Goal: Task Accomplishment & Management: Manage account settings

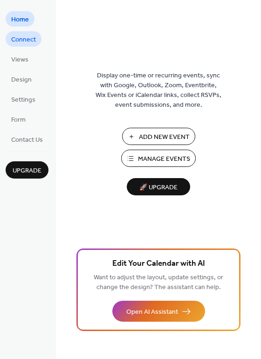
click at [26, 44] on span "Connect" at bounding box center [23, 40] width 25 height 10
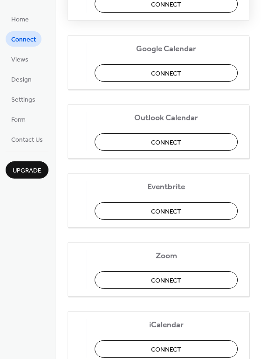
scroll to position [196, 0]
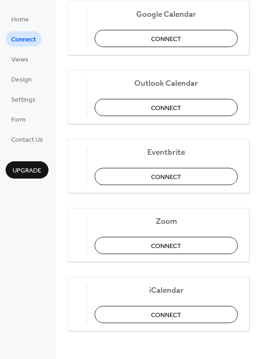
click at [36, 179] on div "Home Connect Views Design Settings Form Contact Us Upgrade" at bounding box center [28, 179] width 56 height 359
click at [36, 174] on span "Upgrade" at bounding box center [27, 171] width 29 height 10
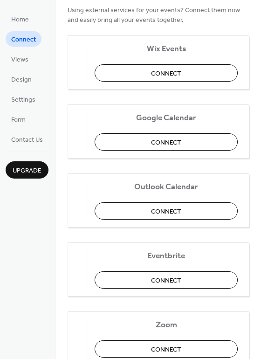
scroll to position [0, 0]
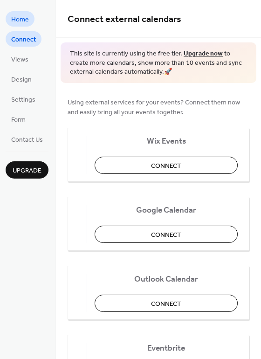
click at [22, 21] on span "Home" at bounding box center [20, 20] width 18 height 10
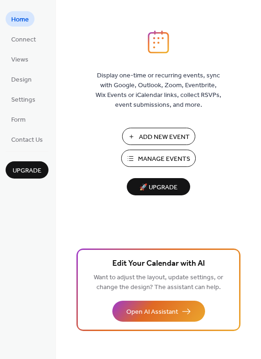
click at [143, 157] on span "Manage Events" at bounding box center [164, 159] width 52 height 10
click at [29, 43] on span "Connect" at bounding box center [23, 40] width 25 height 10
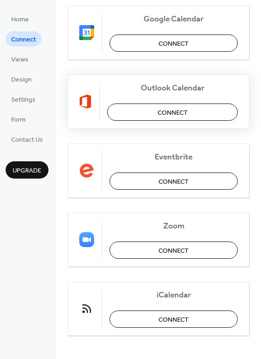
scroll to position [196, 0]
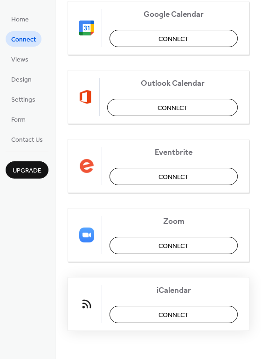
click at [165, 317] on span "Connect" at bounding box center [173, 315] width 30 height 10
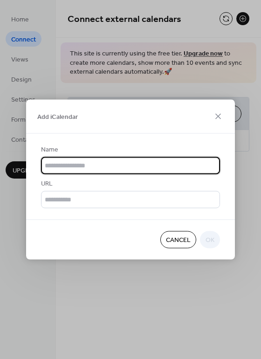
click at [182, 243] on span "Cancel" at bounding box center [178, 240] width 25 height 10
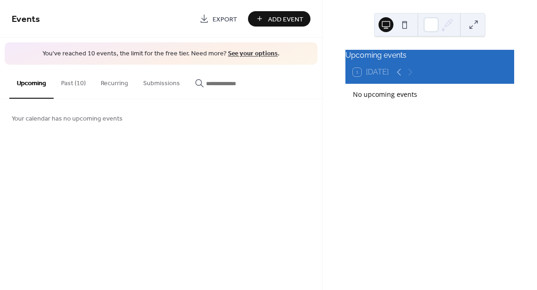
click at [169, 84] on button "Submissions" at bounding box center [162, 81] width 52 height 33
click at [36, 82] on button "Upcoming" at bounding box center [31, 81] width 44 height 33
click at [262, 20] on div "Add Event" at bounding box center [279, 18] width 62 height 15
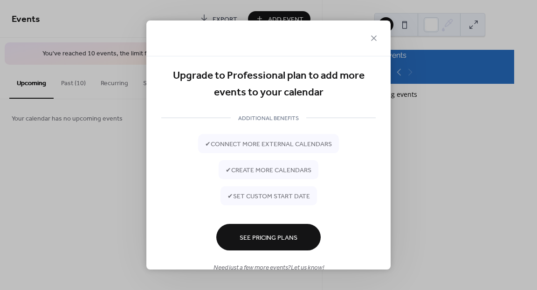
scroll to position [21, 0]
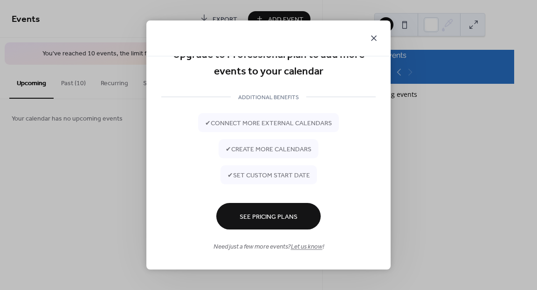
click at [379, 37] on icon at bounding box center [373, 38] width 11 height 11
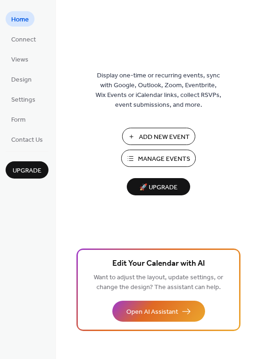
click at [160, 136] on span "Add New Event" at bounding box center [164, 137] width 51 height 10
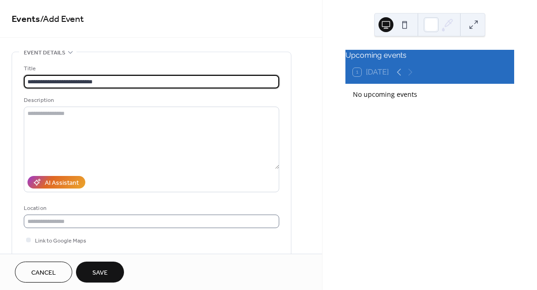
type input "**********"
click at [75, 221] on input "text" at bounding box center [151, 222] width 255 height 14
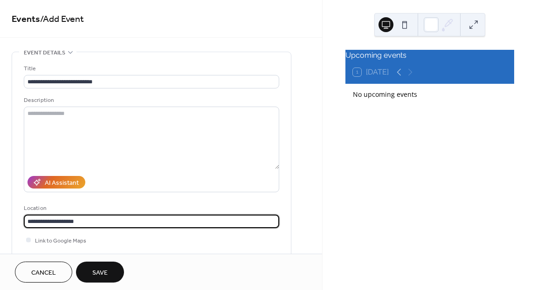
type input "**********"
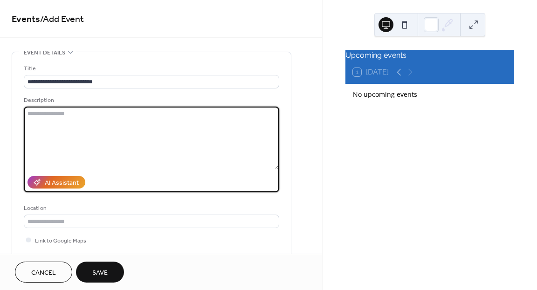
click at [84, 122] on textarea at bounding box center [151, 138] width 255 height 62
paste textarea "**********"
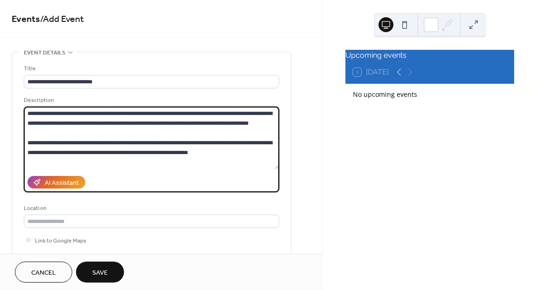
scroll to position [28, 0]
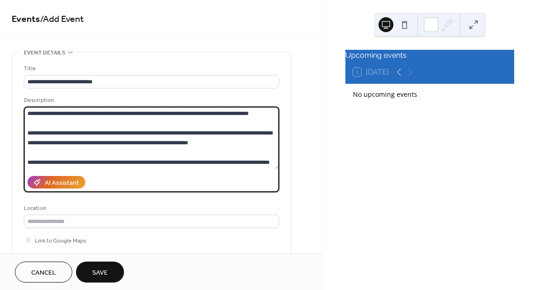
click at [27, 154] on textarea "**********" at bounding box center [151, 138] width 255 height 62
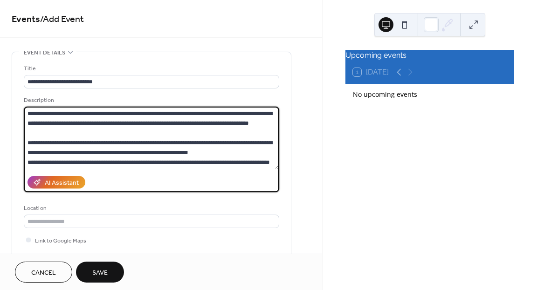
scroll to position [18, 0]
drag, startPoint x: 226, startPoint y: 145, endPoint x: 127, endPoint y: 141, distance: 99.8
click at [127, 141] on textarea "**********" at bounding box center [151, 138] width 255 height 62
click at [27, 150] on textarea "**********" at bounding box center [151, 138] width 255 height 62
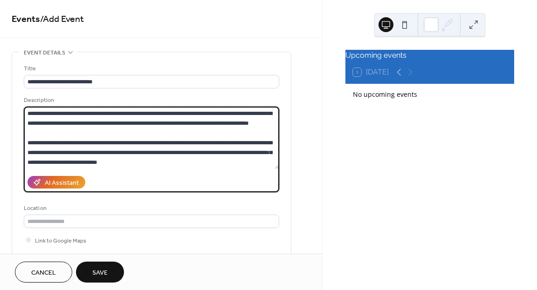
scroll to position [0, 0]
click at [71, 142] on textarea "**********" at bounding box center [151, 138] width 255 height 62
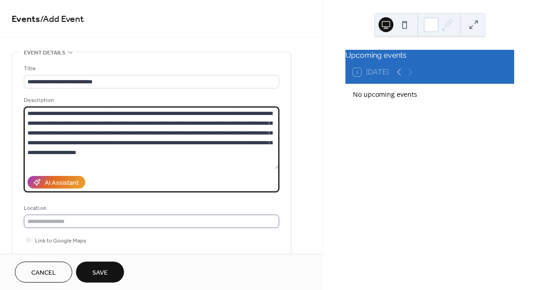
type textarea "**********"
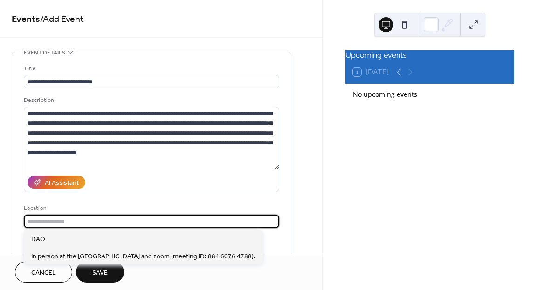
click at [68, 222] on input "text" at bounding box center [151, 222] width 255 height 14
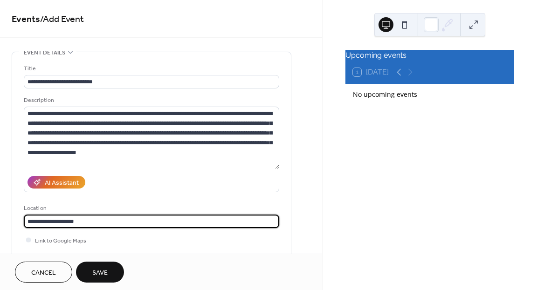
scroll to position [0, 0]
type input "**********"
click at [95, 272] on span "Save" at bounding box center [99, 273] width 15 height 10
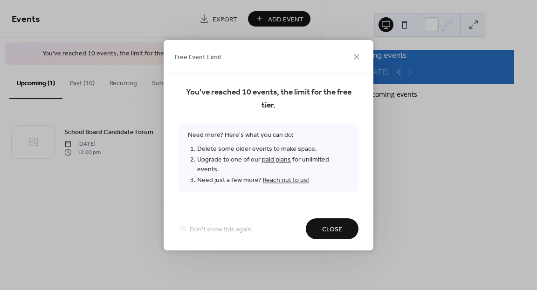
click at [328, 225] on span "Close" at bounding box center [332, 230] width 20 height 10
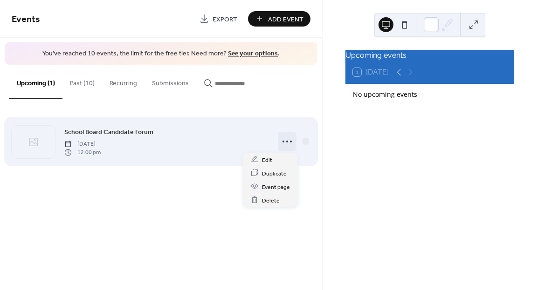
click at [284, 142] on icon at bounding box center [287, 141] width 15 height 15
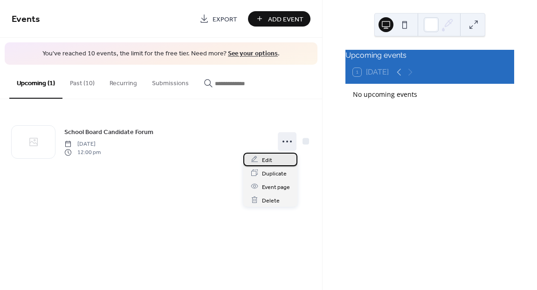
click at [264, 164] on span "Edit" at bounding box center [267, 160] width 10 height 10
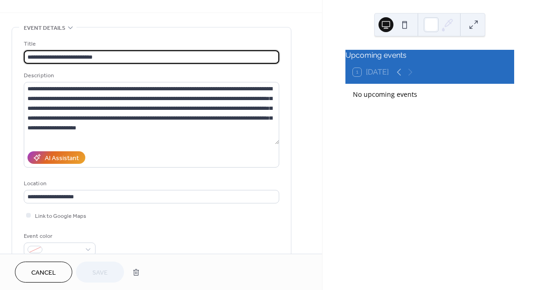
scroll to position [19, 0]
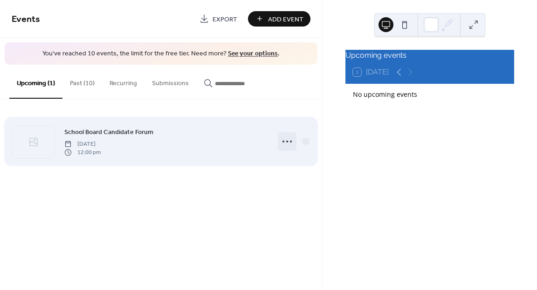
click at [293, 142] on icon at bounding box center [287, 141] width 15 height 15
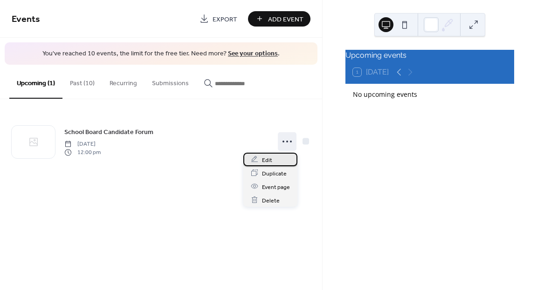
click at [272, 161] on div "Edit" at bounding box center [270, 160] width 54 height 14
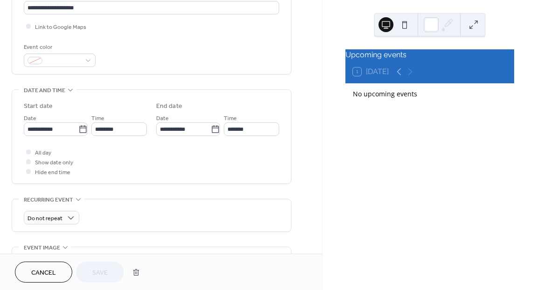
scroll to position [216, 0]
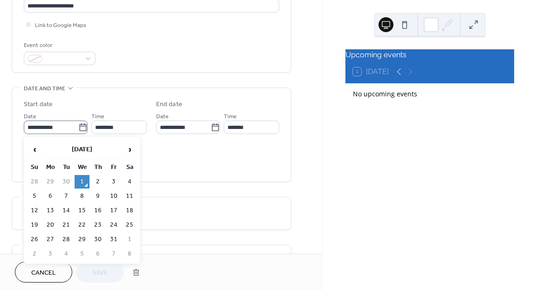
click at [83, 129] on icon at bounding box center [82, 126] width 7 height 7
click at [78, 129] on input "**********" at bounding box center [51, 128] width 55 height 14
click at [99, 197] on td "9" at bounding box center [97, 197] width 15 height 14
type input "**********"
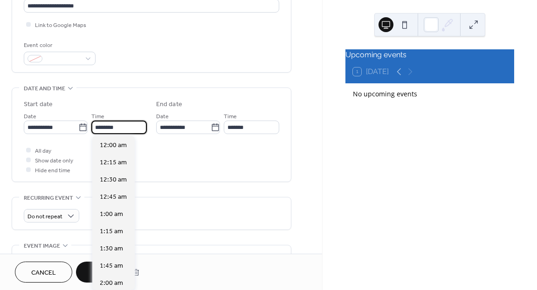
scroll to position [827, 0]
click at [127, 125] on input "********" at bounding box center [118, 128] width 55 height 14
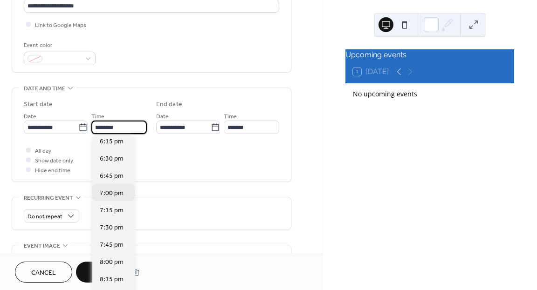
scroll to position [1264, 0]
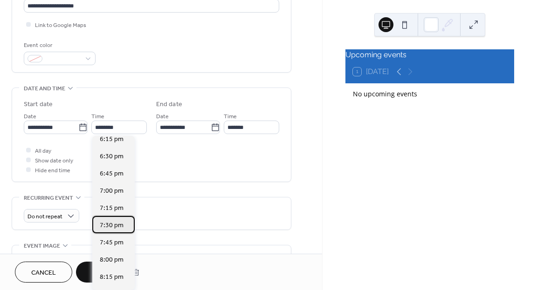
click at [111, 223] on span "7:30 pm" at bounding box center [112, 226] width 24 height 10
type input "*******"
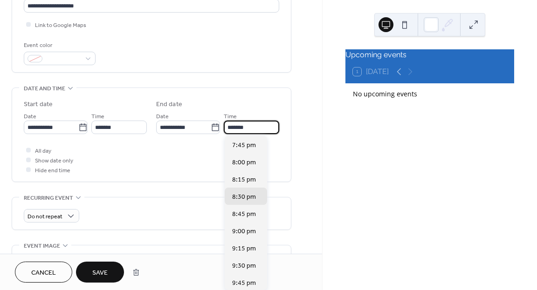
click at [243, 126] on input "*******" at bounding box center [251, 128] width 55 height 14
click at [242, 227] on span "9:00 pm" at bounding box center [244, 232] width 24 height 10
type input "*******"
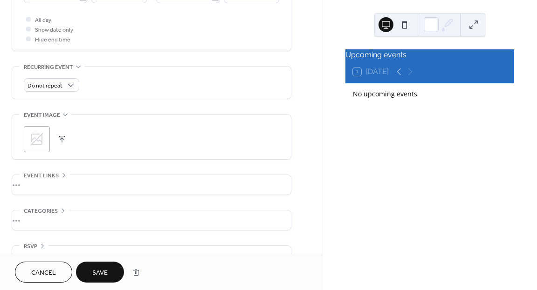
scroll to position [368, 0]
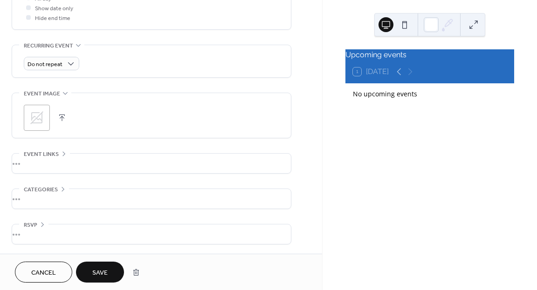
click at [104, 277] on span "Save" at bounding box center [99, 273] width 15 height 10
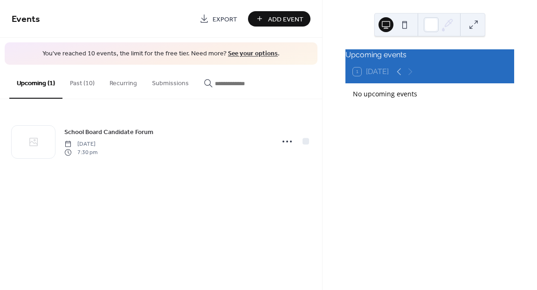
click at [82, 83] on button "Past (10)" at bounding box center [82, 81] width 40 height 33
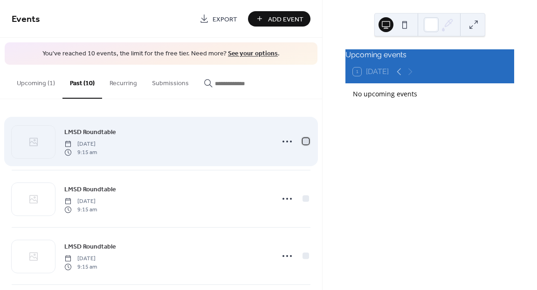
click at [304, 141] on div at bounding box center [305, 141] width 7 height 7
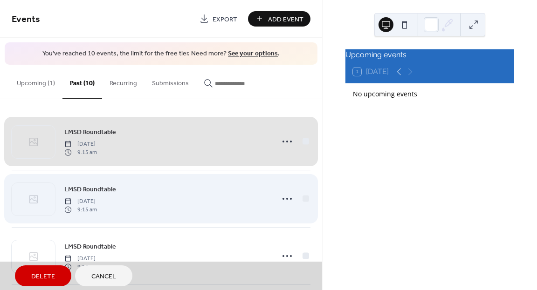
drag, startPoint x: 302, startPoint y: 198, endPoint x: 305, endPoint y: 207, distance: 8.8
click at [303, 198] on div "LMSD Roundtable Tuesday, April 22, 2025 9:15 am" at bounding box center [161, 198] width 299 height 57
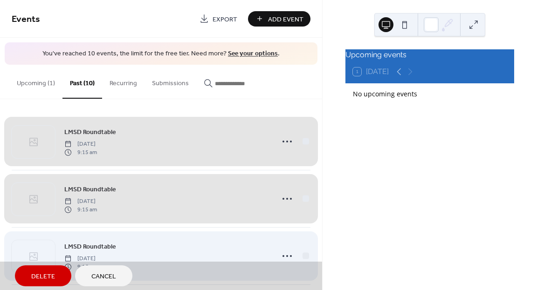
click at [302, 256] on div "LMSD Roundtable Tuesday, March 18, 2025 9:15 am" at bounding box center [161, 255] width 299 height 57
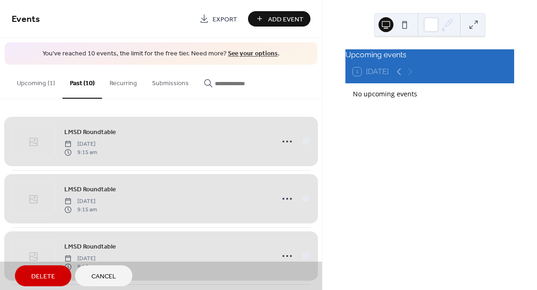
click at [53, 272] on span "Delete" at bounding box center [43, 277] width 24 height 10
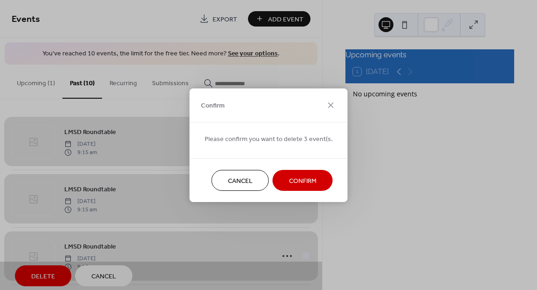
click at [292, 180] on span "Confirm" at bounding box center [302, 181] width 27 height 10
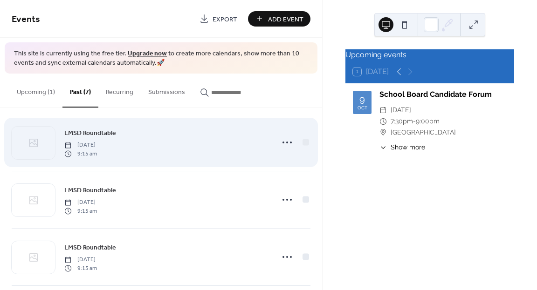
scroll to position [9, 0]
click at [304, 142] on div at bounding box center [305, 141] width 7 height 7
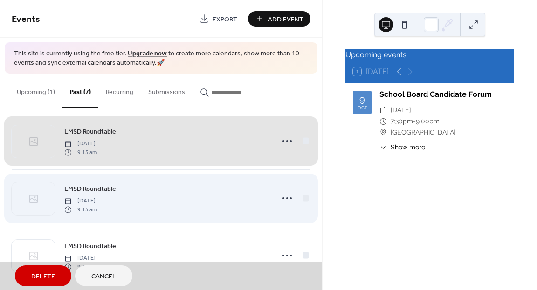
click at [303, 200] on div "LMSD Roundtable Tuesday, January 21, 2025 9:15 am" at bounding box center [161, 198] width 299 height 57
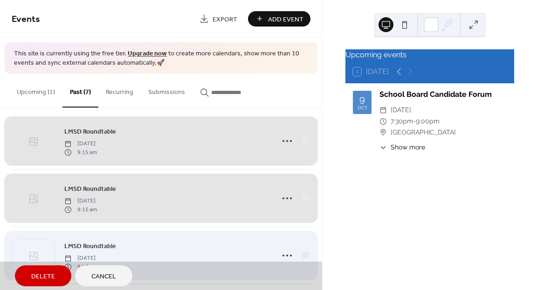
click at [305, 257] on div "LMSD Roundtable Tuesday, December 17, 2024 9:15 am" at bounding box center [161, 255] width 299 height 57
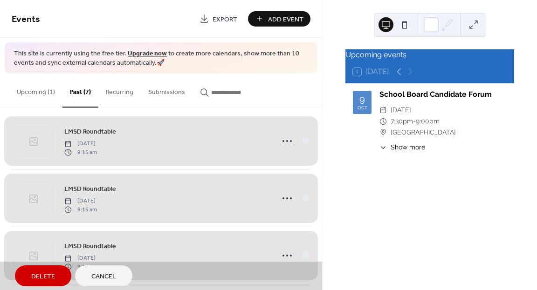
click at [44, 280] on span "Delete" at bounding box center [43, 277] width 24 height 10
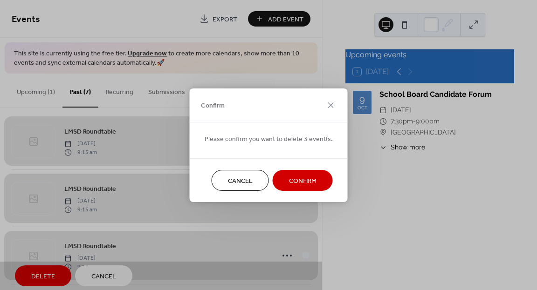
click at [290, 181] on span "Confirm" at bounding box center [302, 181] width 27 height 10
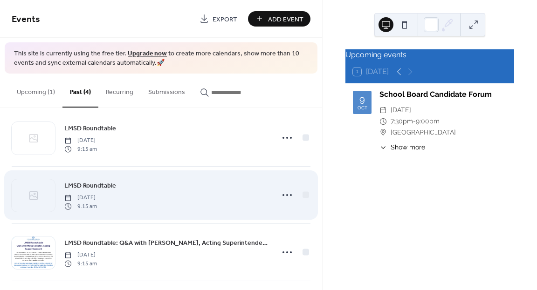
scroll to position [0, 0]
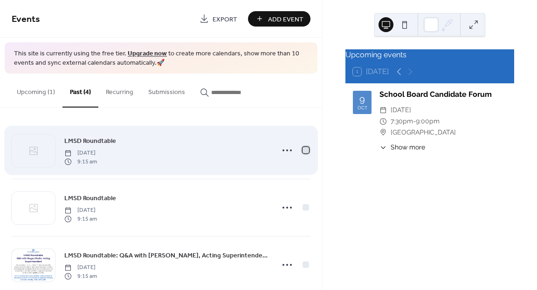
click at [303, 151] on div at bounding box center [305, 150] width 7 height 7
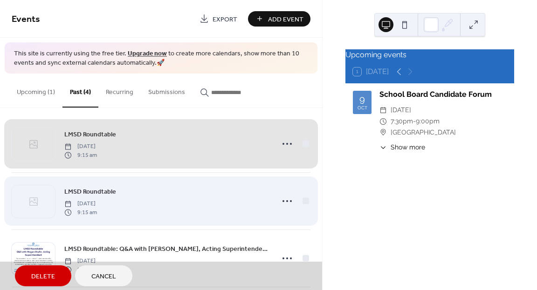
scroll to position [8, 0]
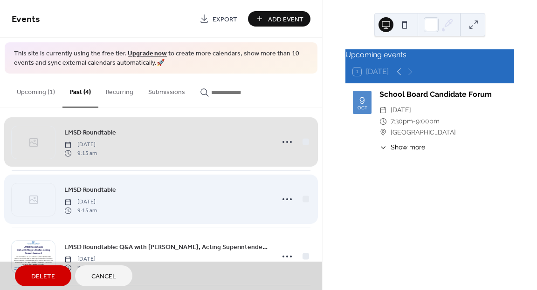
click at [304, 202] on div "LMSD Roundtable Tuesday, October 22, 2024 9:15 am" at bounding box center [161, 199] width 299 height 57
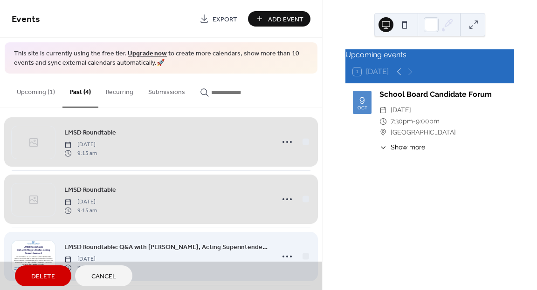
click at [302, 258] on div "LMSD Roundtable: Q&A with Megan Shafer, Acting Superintendent Tuesday, Septembe…" at bounding box center [161, 256] width 299 height 57
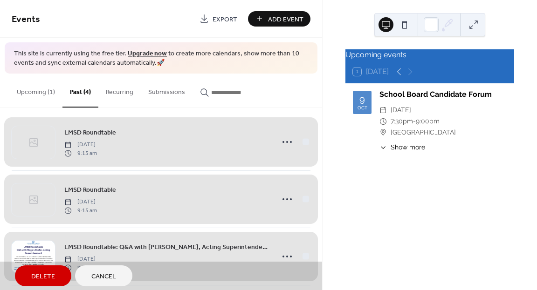
click at [51, 279] on span "Delete" at bounding box center [43, 277] width 24 height 10
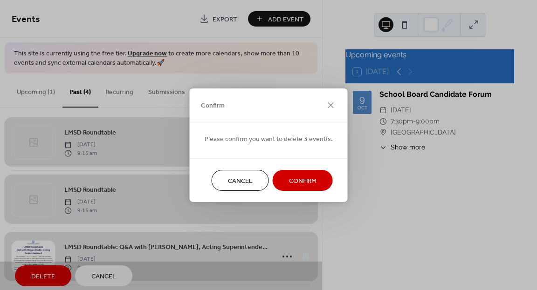
click at [305, 181] on span "Confirm" at bounding box center [302, 181] width 27 height 10
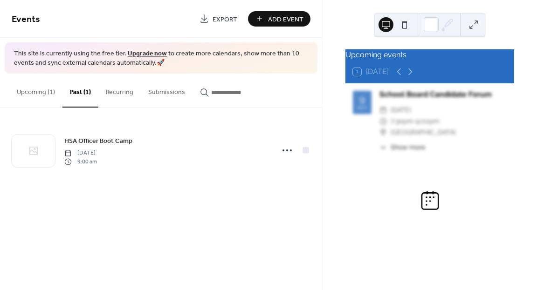
scroll to position [0, 0]
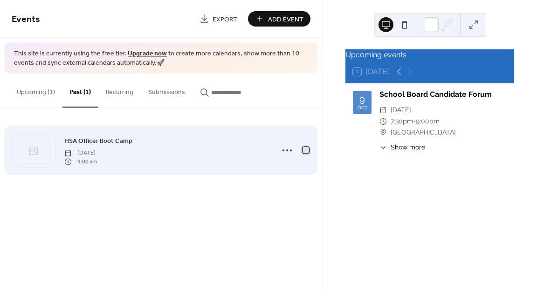
click at [308, 150] on div at bounding box center [305, 150] width 7 height 7
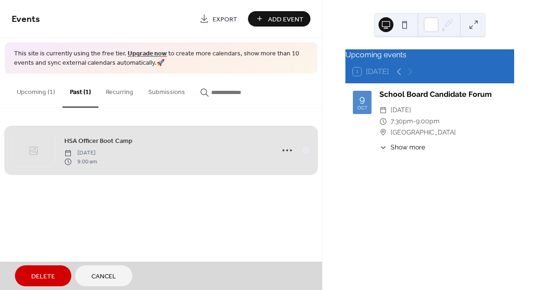
click at [59, 273] on button "Delete" at bounding box center [43, 276] width 56 height 21
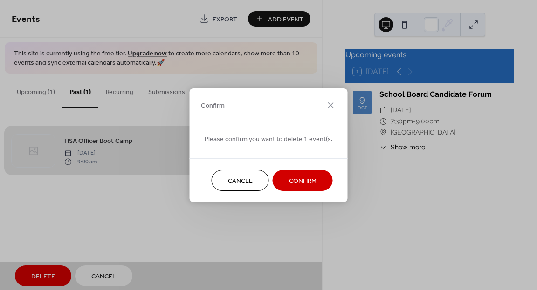
click at [285, 183] on button "Confirm" at bounding box center [303, 180] width 60 height 21
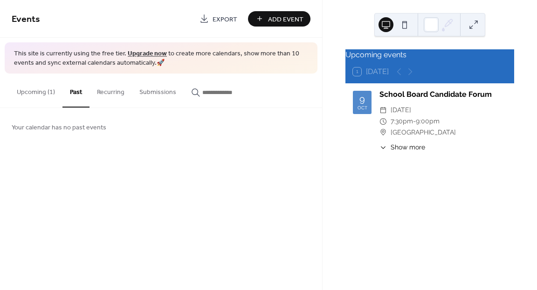
click at [44, 94] on button "Upcoming (1)" at bounding box center [35, 90] width 53 height 33
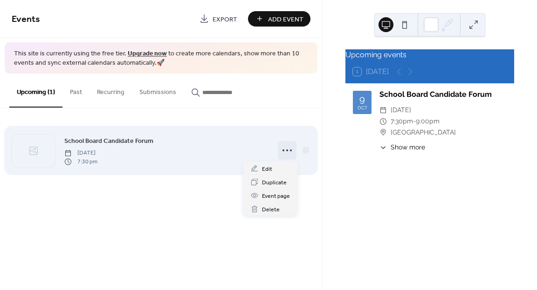
click at [291, 152] on icon at bounding box center [287, 150] width 15 height 15
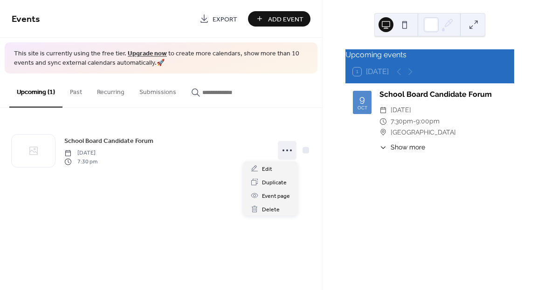
click at [273, 19] on span "Add Event" at bounding box center [285, 19] width 35 height 10
